Goal: Task Accomplishment & Management: Use online tool/utility

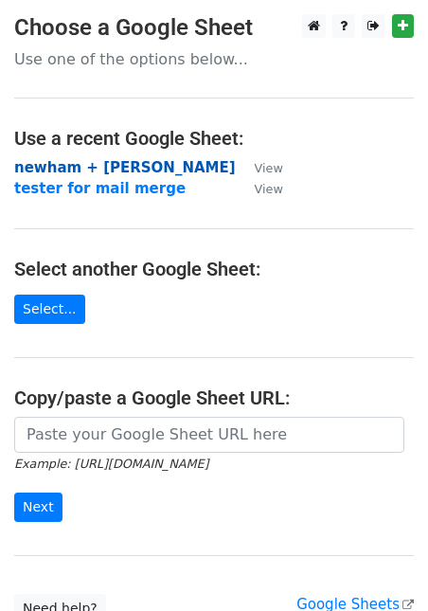
click at [136, 167] on strong "newham + [PERSON_NAME]" at bounding box center [125, 167] width 222 height 17
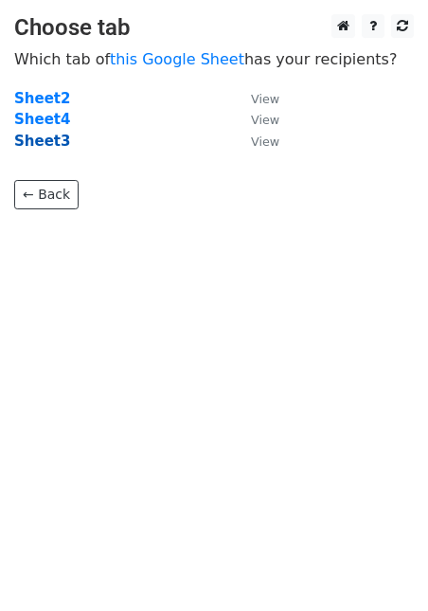
click at [40, 145] on strong "Sheet3" at bounding box center [42, 141] width 56 height 17
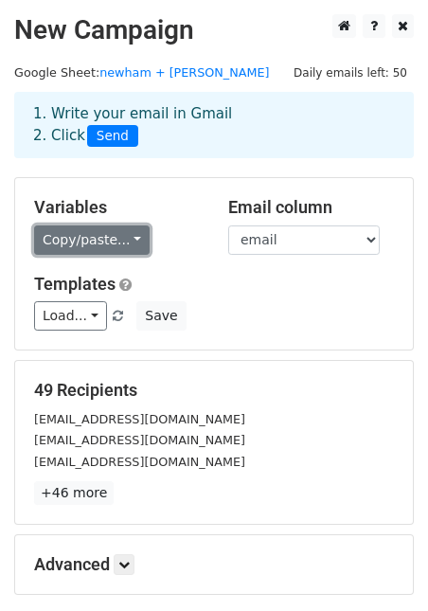
click at [129, 243] on link "Copy/paste..." at bounding box center [92, 239] width 116 height 29
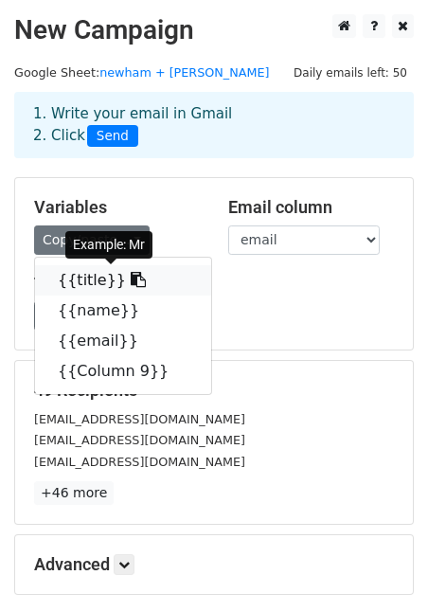
click at [126, 275] on link "{{title}}" at bounding box center [123, 280] width 176 height 30
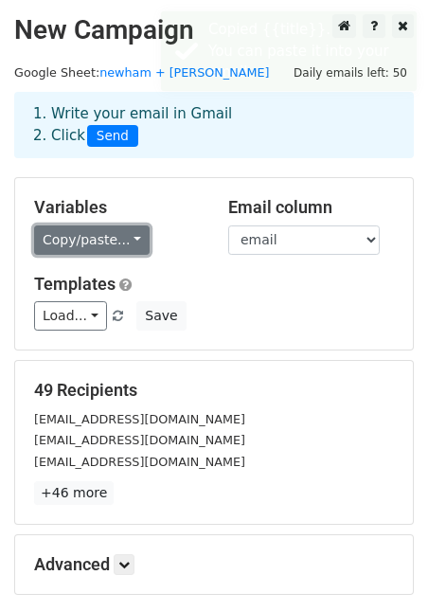
click at [102, 246] on link "Copy/paste..." at bounding box center [92, 239] width 116 height 29
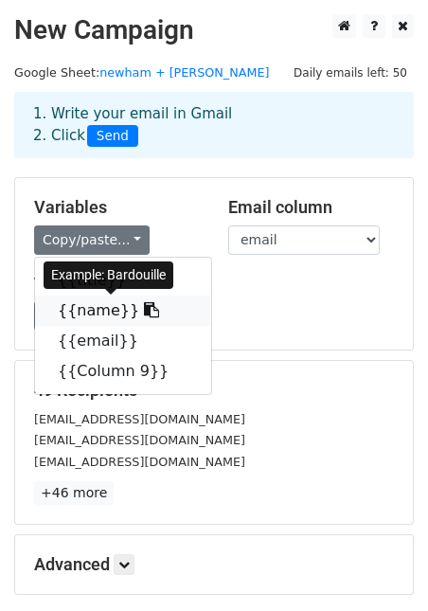
click at [144, 315] on icon at bounding box center [151, 309] width 15 height 15
